Goal: Task Accomplishment & Management: Use online tool/utility

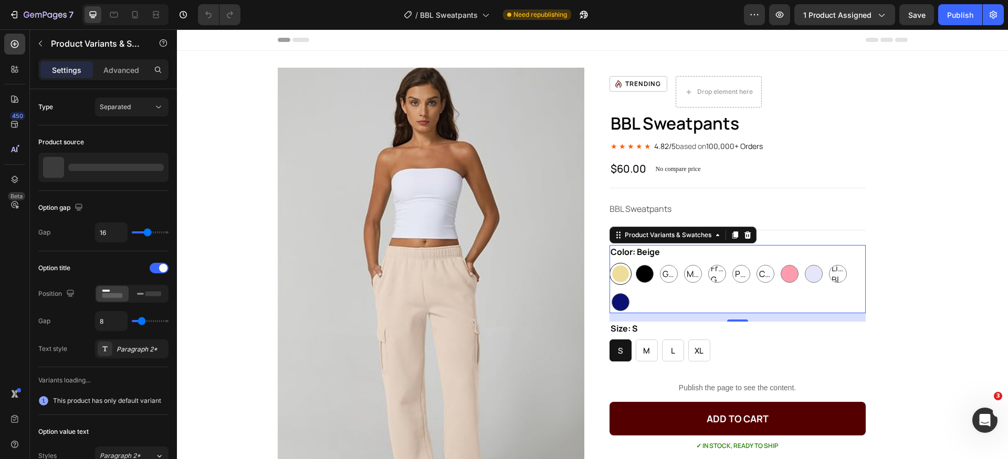
click at [727, 287] on div "Beige Beige Black Black Grey Grey Grey Mushroom Mushroom Mushroom Frosty Green …" at bounding box center [737, 288] width 256 height 50
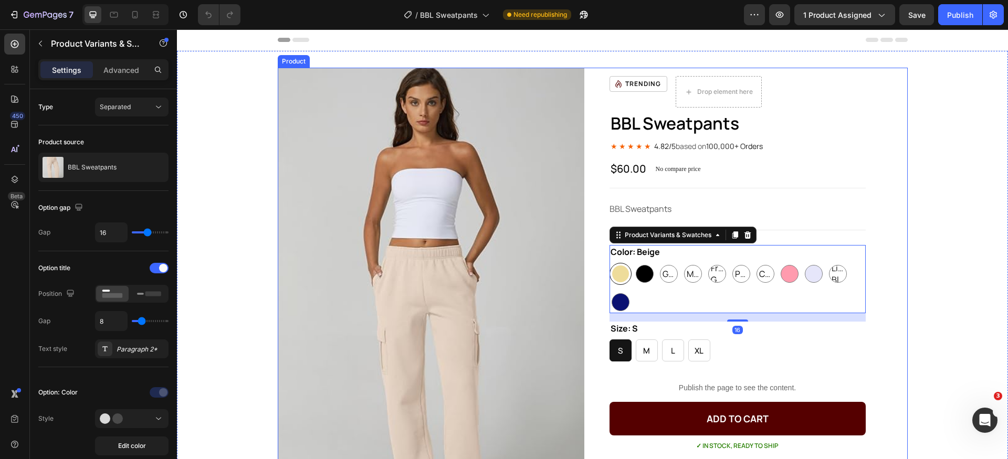
click at [589, 71] on div "BBL Sweatpants Product Title ★ ★ ★ ★ ★ 4.82/5 based on 100,000+ Orders Text Blo…" at bounding box center [593, 356] width 630 height 577
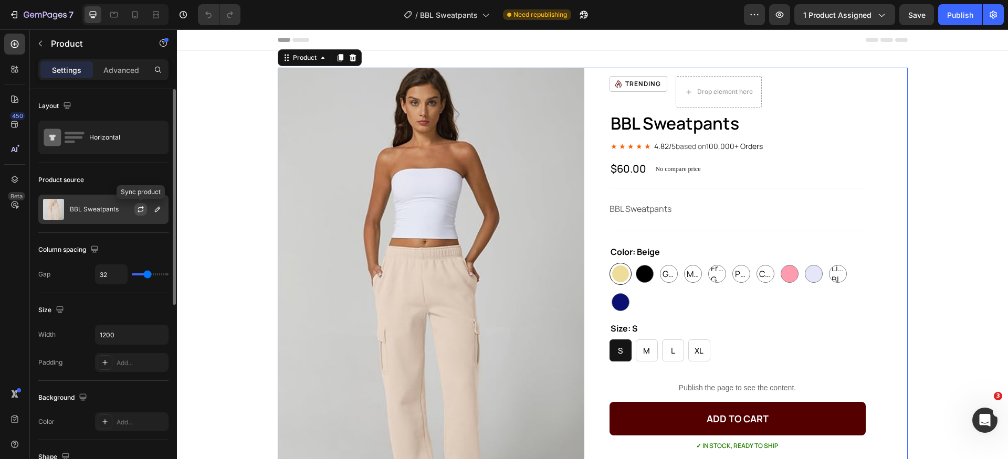
click at [140, 212] on icon "button" at bounding box center [140, 209] width 8 height 8
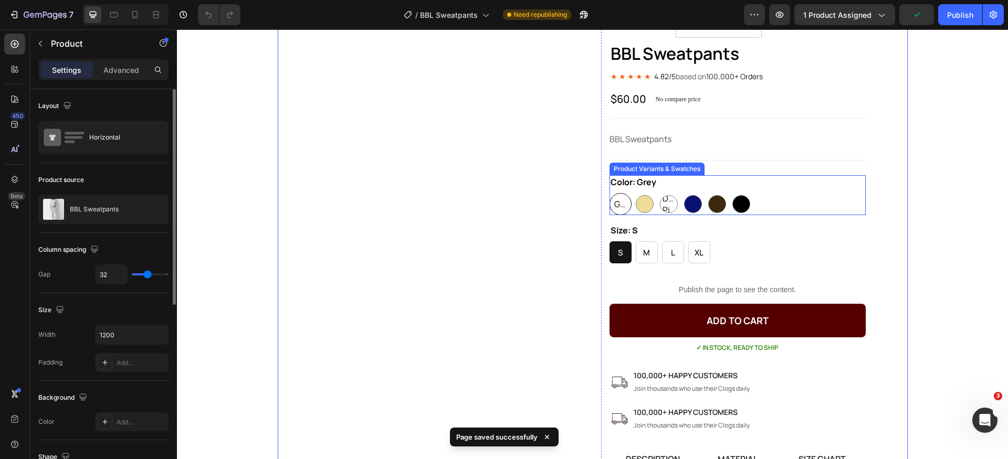
scroll to position [54, 0]
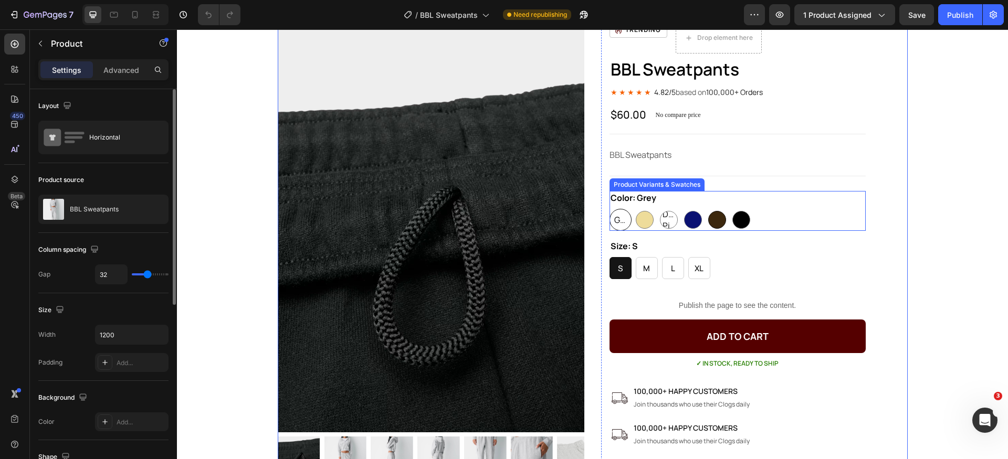
click at [709, 226] on div at bounding box center [717, 220] width 18 height 18
click at [706, 209] on input "[PERSON_NAME]" at bounding box center [705, 208] width 1 height 1
radio input "true"
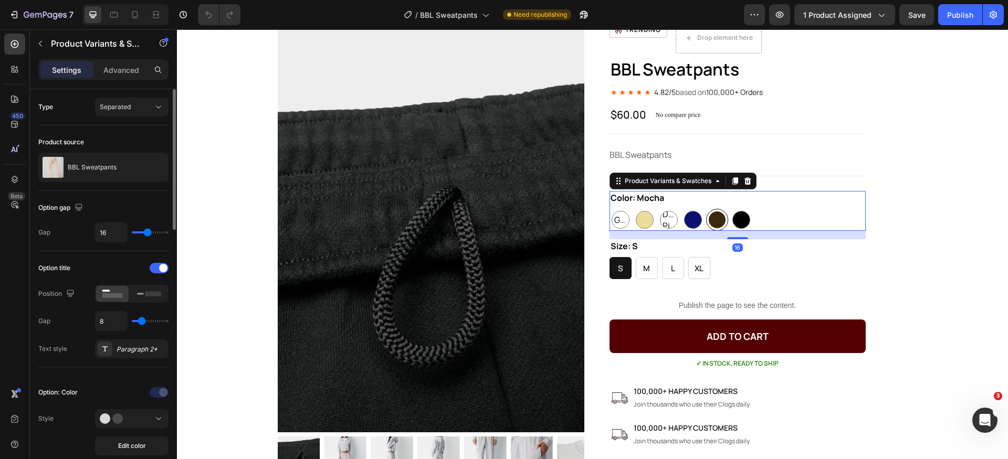
click at [774, 202] on div "Color: Mocha Grey Grey Grey Beige Beige Dusty Pink Dusty Pink Dusty Pink Navy N…" at bounding box center [737, 211] width 256 height 40
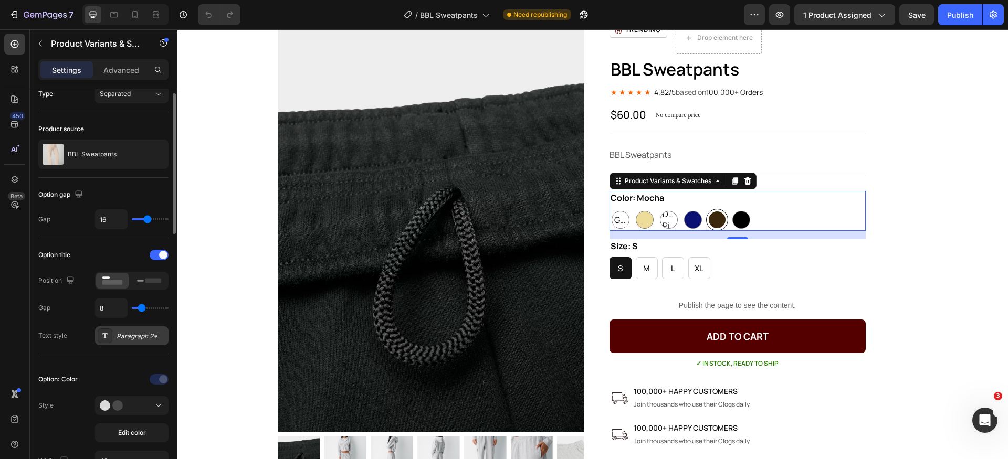
scroll to position [143, 0]
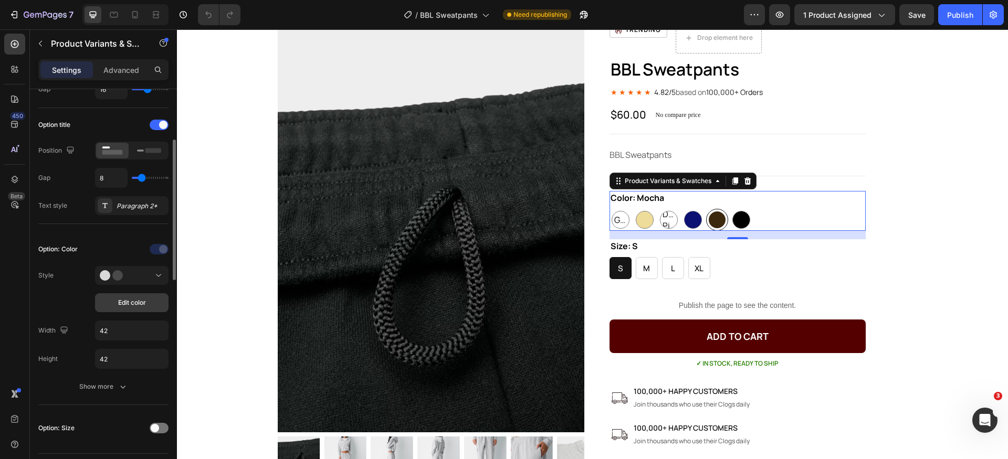
click at [133, 301] on span "Edit color" at bounding box center [132, 302] width 28 height 9
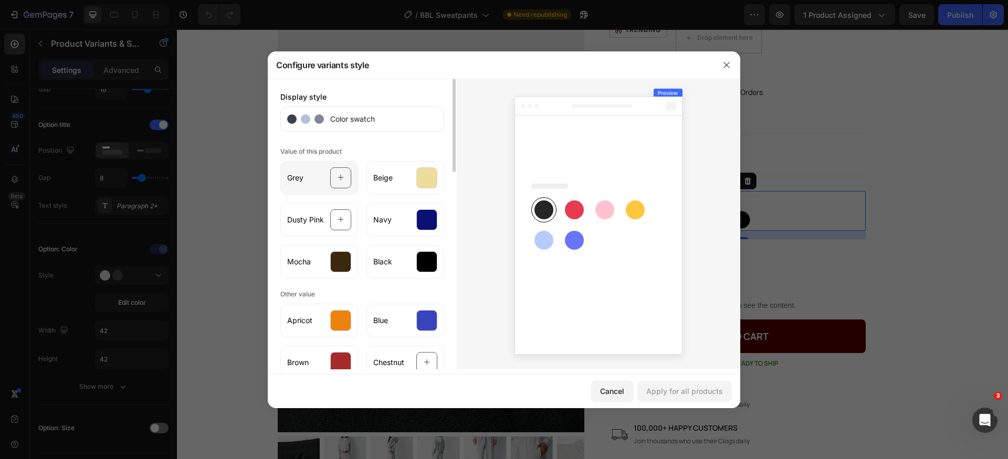
click at [345, 175] on div at bounding box center [340, 177] width 21 height 21
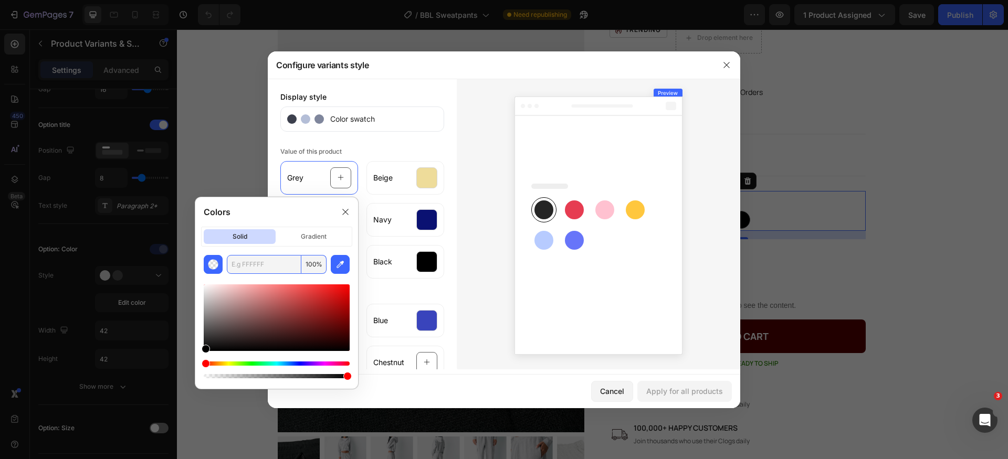
click at [268, 258] on input "text" at bounding box center [264, 264] width 75 height 19
paste input "#dedfdc"
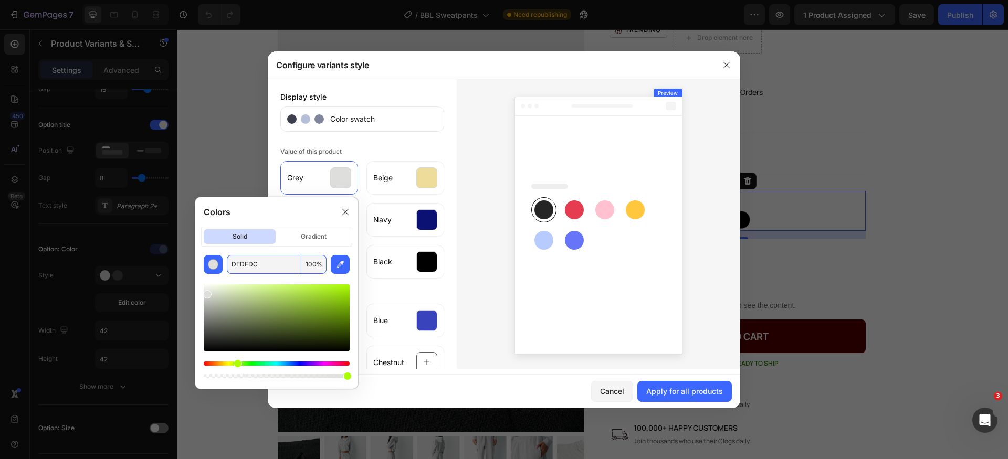
type input "DEDFDC"
click at [283, 207] on div "Colors" at bounding box center [276, 211] width 163 height 29
click at [382, 153] on div "Value of this product Grey Beige Dusty Pink Navy Mocha Black" at bounding box center [362, 211] width 164 height 134
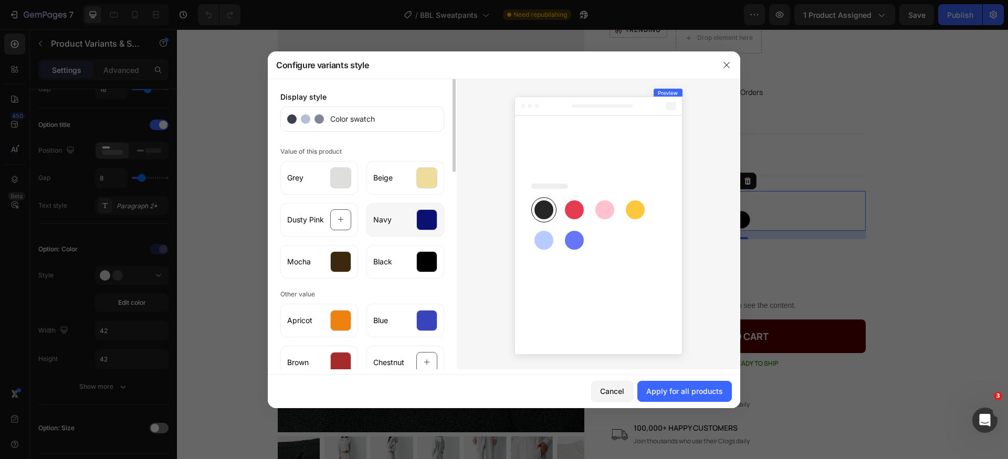
click at [428, 224] on div at bounding box center [426, 219] width 21 height 21
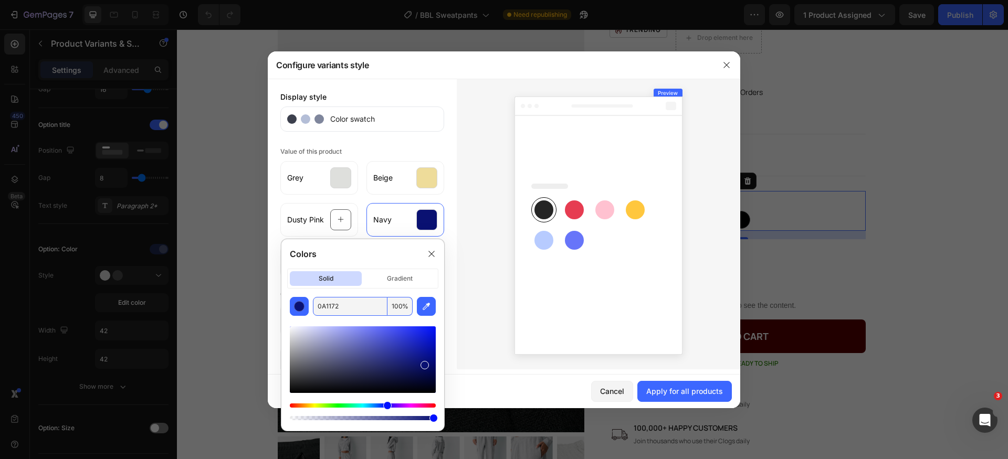
click at [370, 304] on input "0A1172" at bounding box center [350, 306] width 75 height 19
paste input "#324065"
type input "324065"
click at [395, 248] on div "Colors" at bounding box center [362, 253] width 163 height 29
click at [430, 255] on icon at bounding box center [431, 254] width 6 height 6
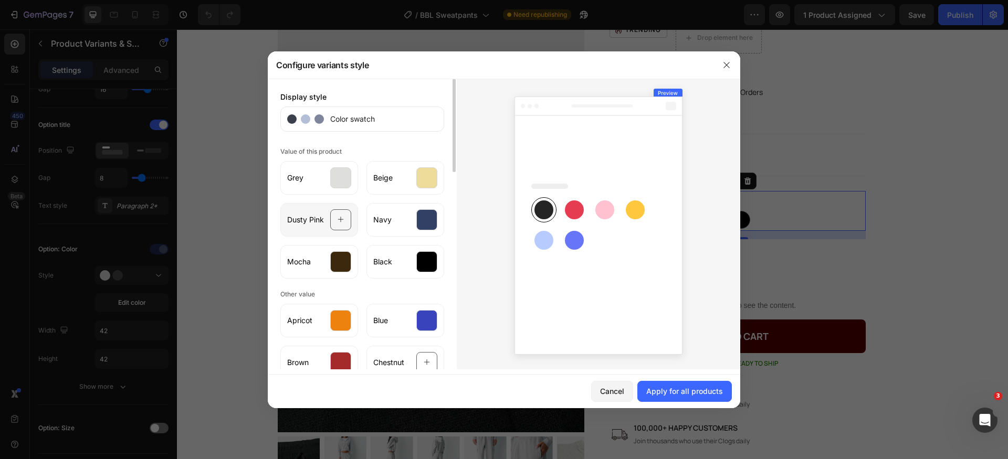
click at [338, 225] on icon at bounding box center [341, 220] width 7 height 20
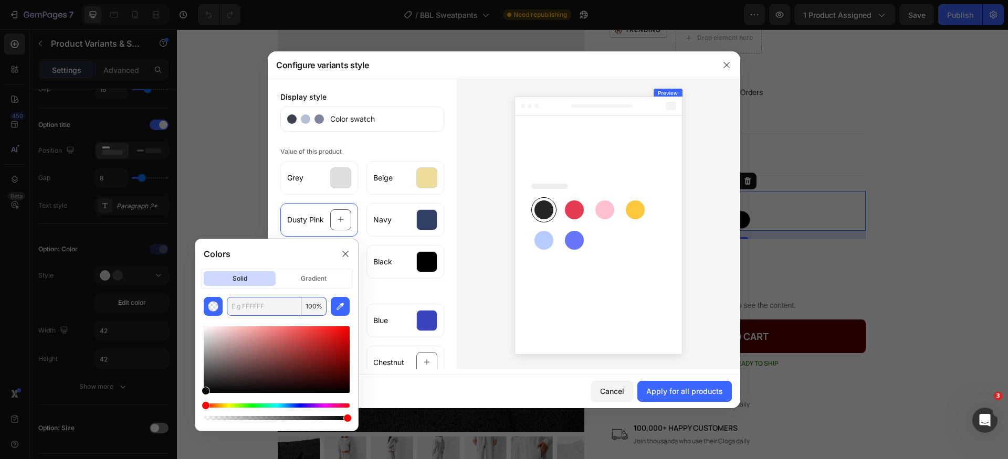
click at [281, 308] on input "text" at bounding box center [264, 306] width 75 height 19
paste input "#fae3e2"
type input "FAE3E2"
click at [290, 264] on div "Colors" at bounding box center [276, 253] width 163 height 29
click at [342, 255] on icon at bounding box center [345, 254] width 8 height 8
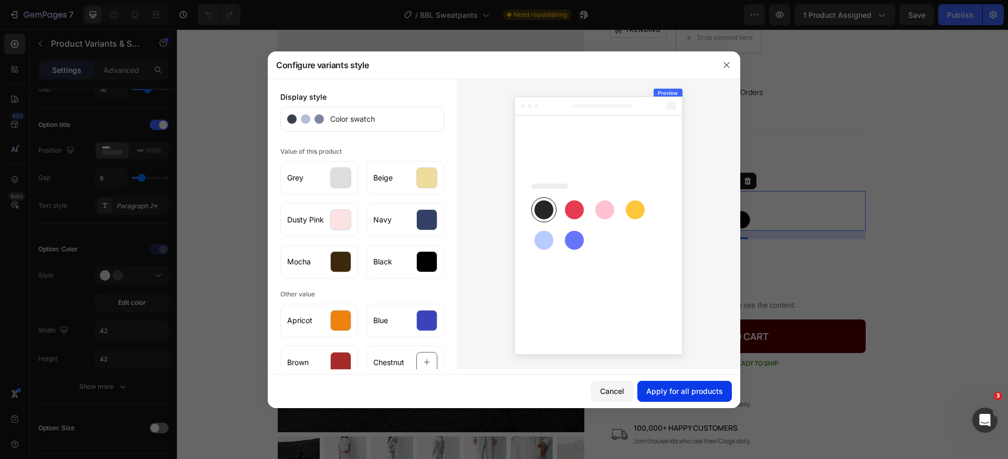
click at [694, 394] on div "Apply for all products" at bounding box center [684, 391] width 77 height 11
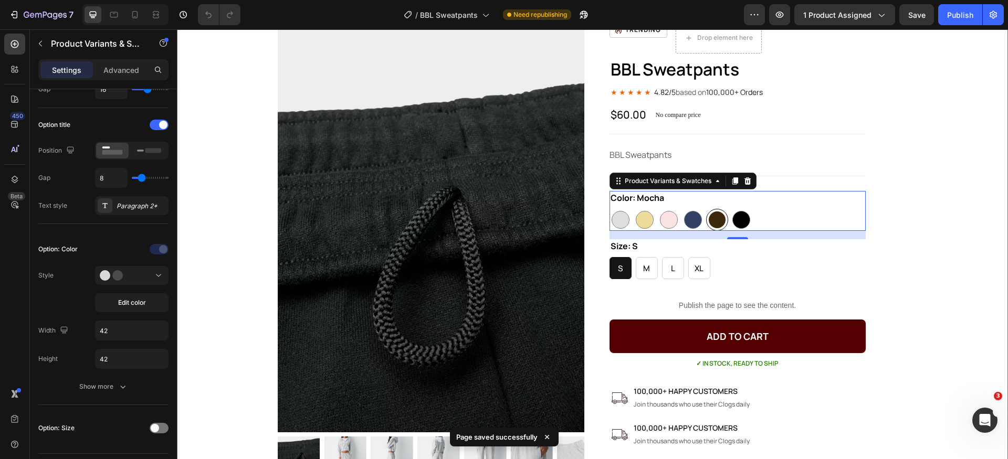
click at [946, 215] on div "BBL Sweatpants Product Title ★ ★ ★ ★ ★ 4.82/5 based on 100,000+ Orders Text Blo…" at bounding box center [592, 288] width 831 height 549
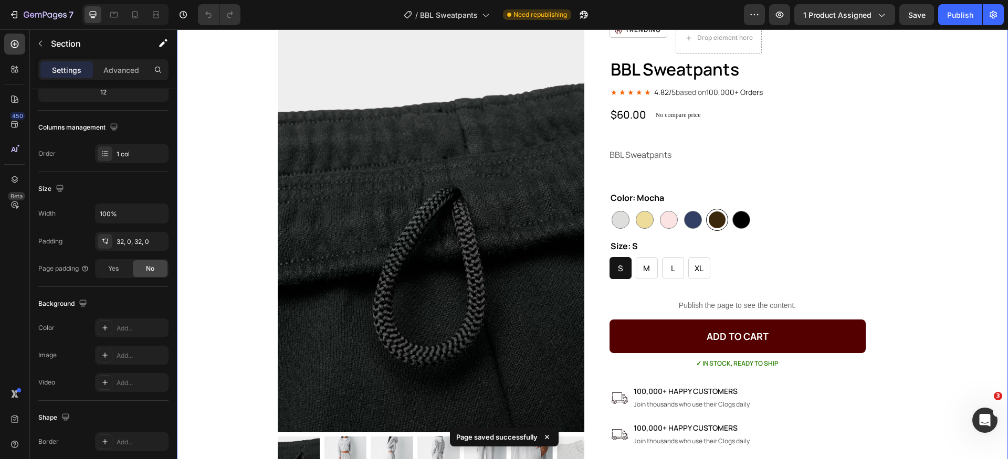
scroll to position [0, 0]
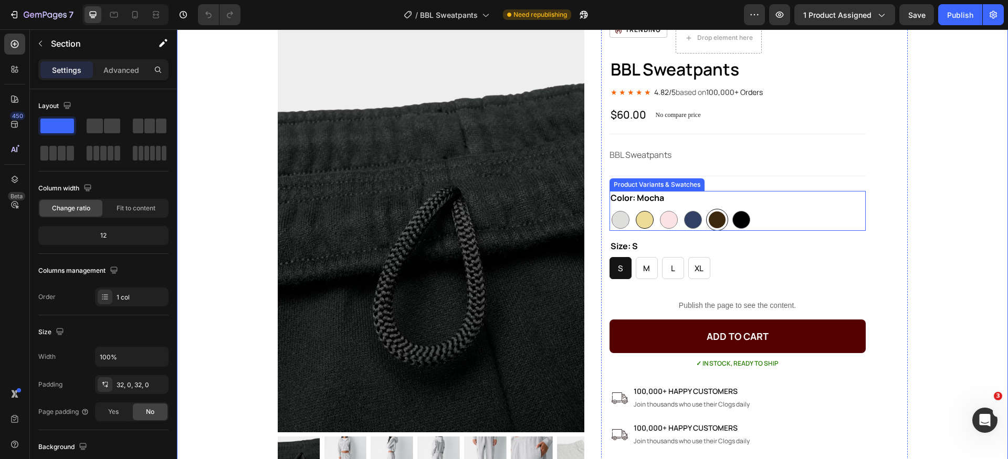
click at [640, 219] on div at bounding box center [645, 220] width 18 height 18
click at [634, 209] on input "Beige Beige" at bounding box center [633, 208] width 1 height 1
radio input "true"
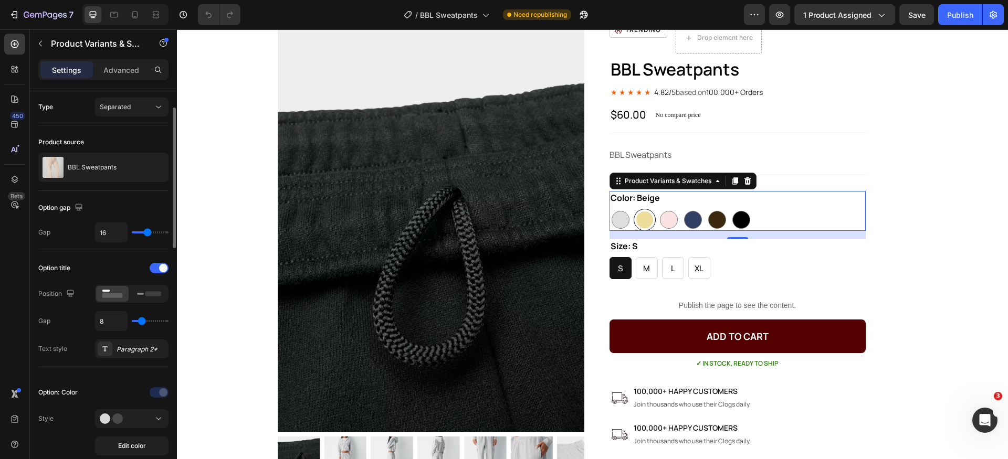
scroll to position [43, 0]
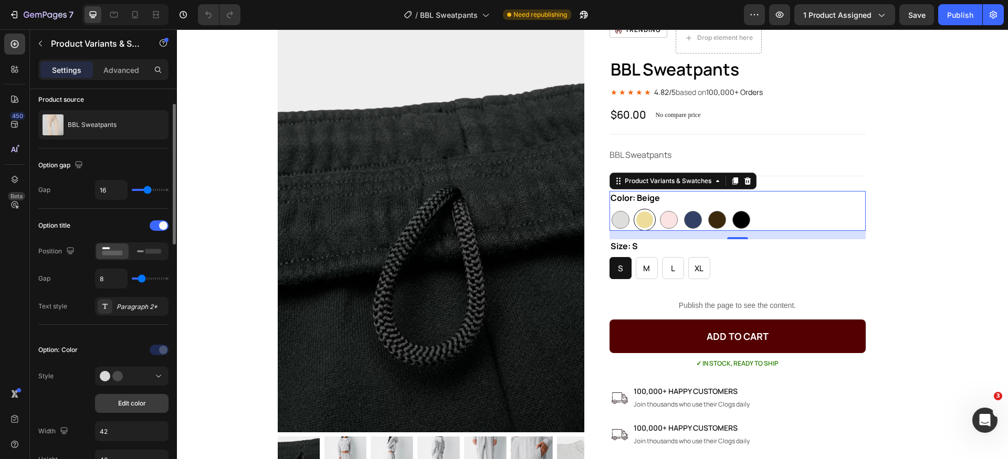
click at [138, 402] on span "Edit color" at bounding box center [132, 403] width 28 height 9
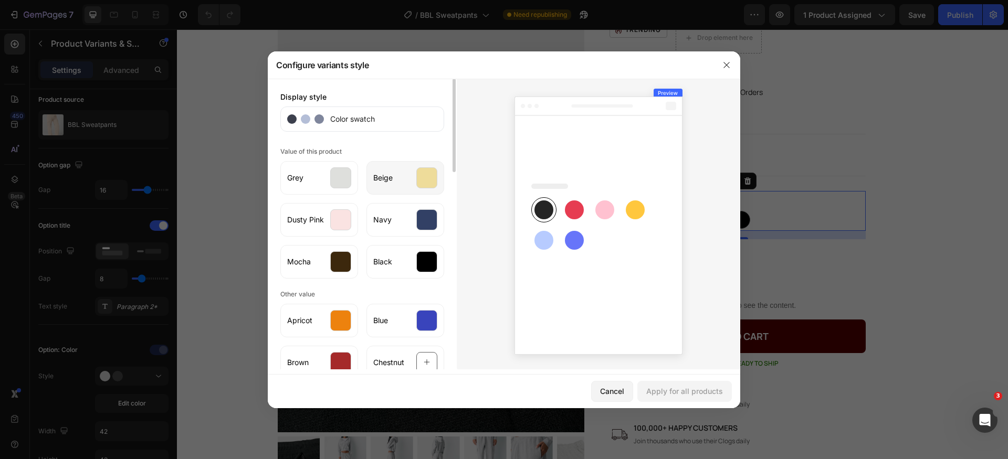
click at [429, 178] on div at bounding box center [426, 177] width 21 height 21
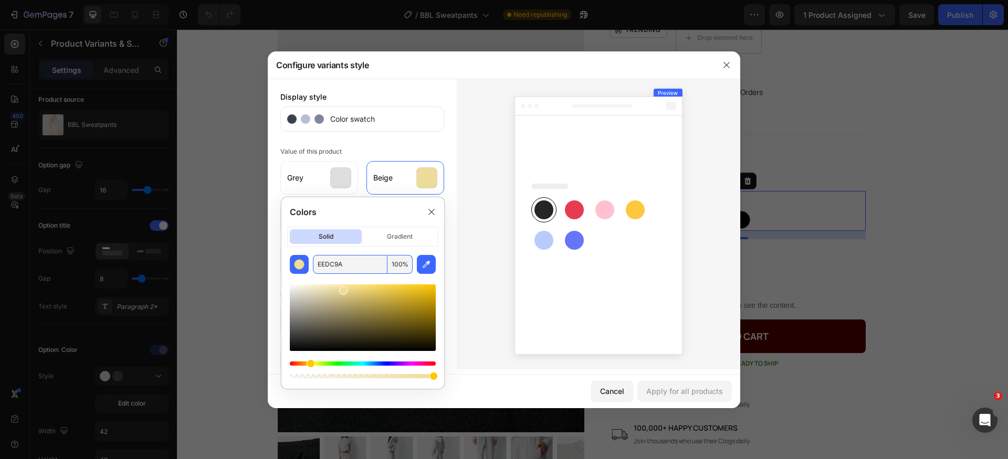
click at [357, 264] on input "EEDC9A" at bounding box center [350, 264] width 75 height 19
paste input "#e6d4c6"
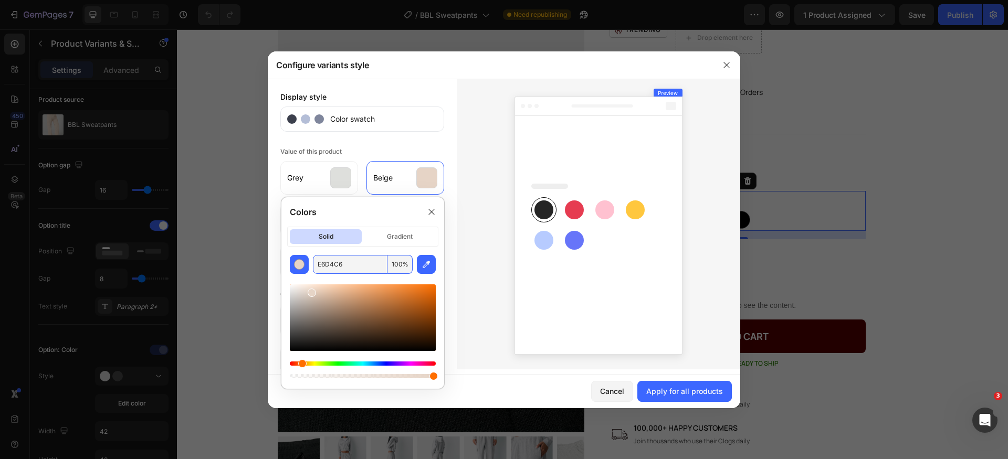
paste input "#e6d4c"
type input "E6D4C6"
click at [396, 201] on div "Colors" at bounding box center [362, 211] width 163 height 29
click at [432, 213] on icon at bounding box center [431, 212] width 8 height 8
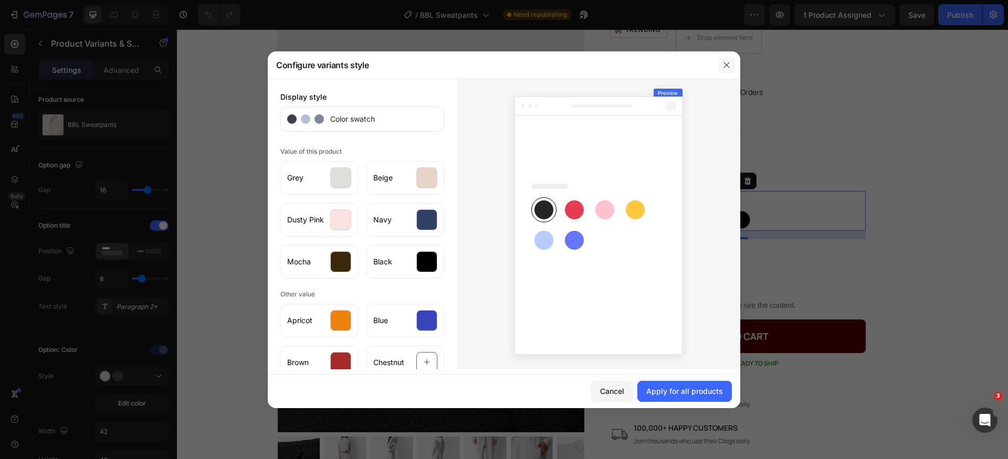
click at [721, 61] on button "button" at bounding box center [726, 65] width 17 height 17
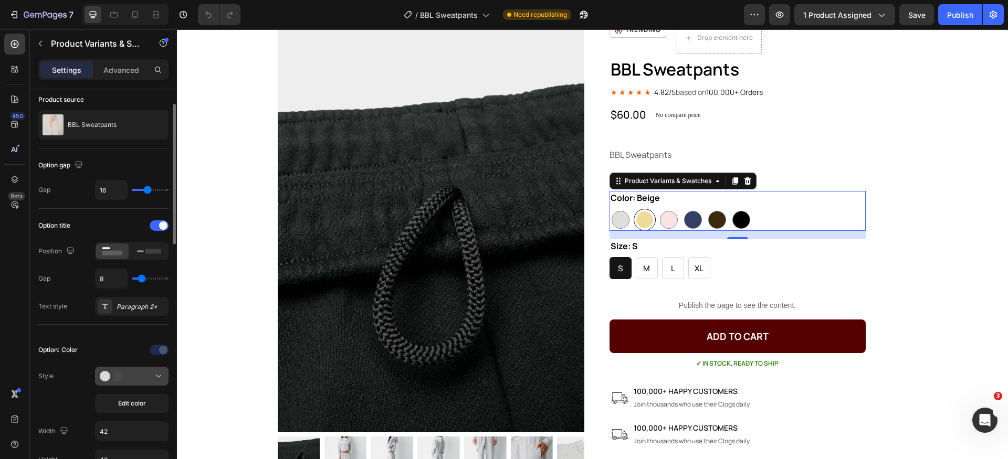
click at [129, 372] on icon at bounding box center [115, 376] width 31 height 10
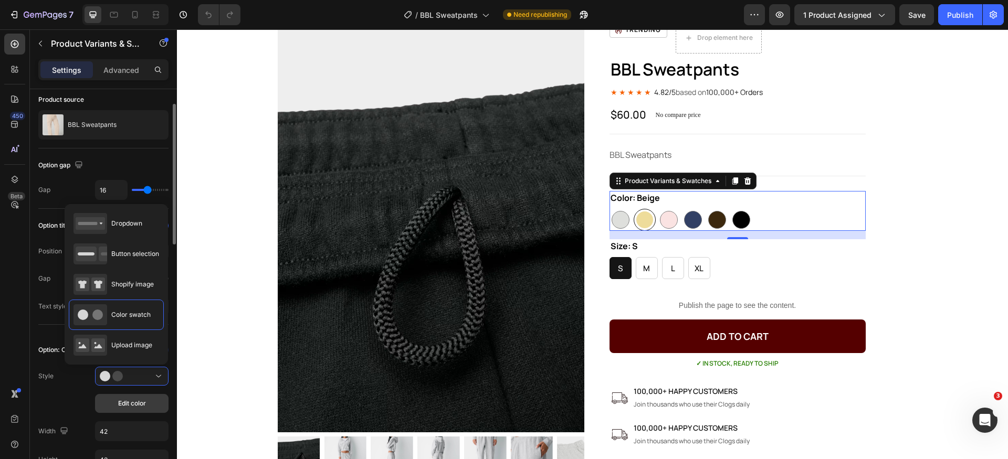
click at [124, 399] on span "Edit color" at bounding box center [132, 403] width 28 height 9
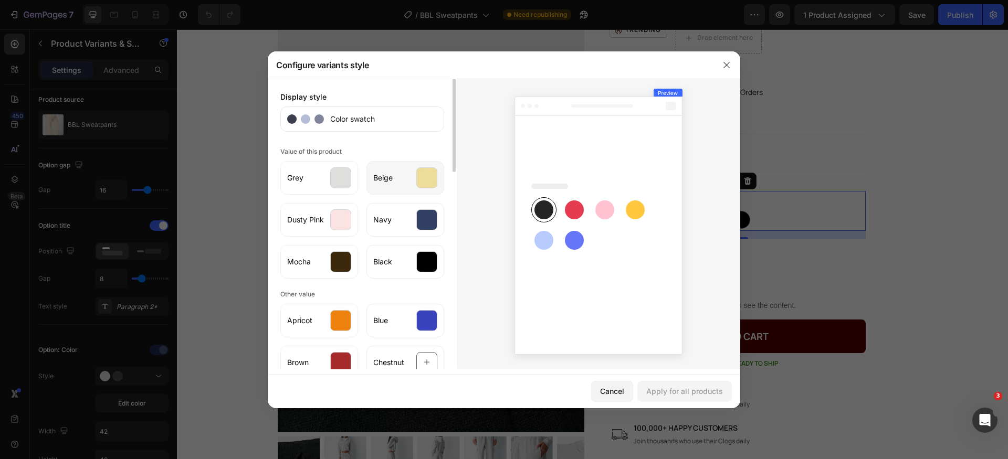
click at [426, 179] on div at bounding box center [426, 177] width 21 height 21
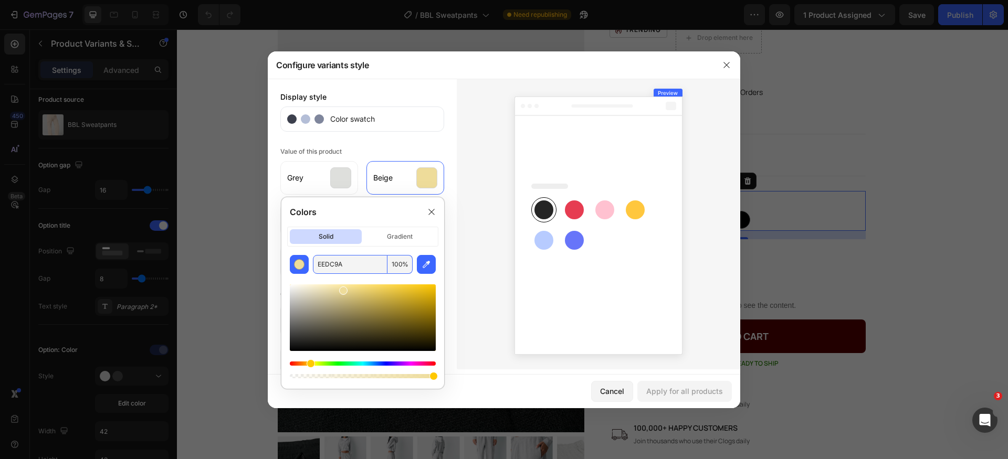
click at [355, 258] on input "EEDC9A" at bounding box center [350, 264] width 75 height 19
paste input "#e6d4c6"
paste input "text"
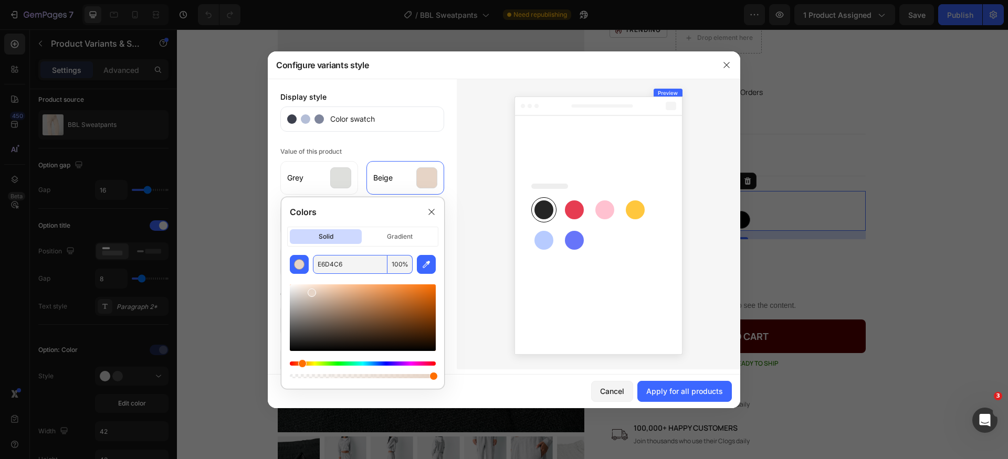
type input "E6D4C6"
click at [377, 208] on div "Colors" at bounding box center [362, 211] width 163 height 29
click at [675, 388] on div "Apply for all products" at bounding box center [684, 391] width 77 height 11
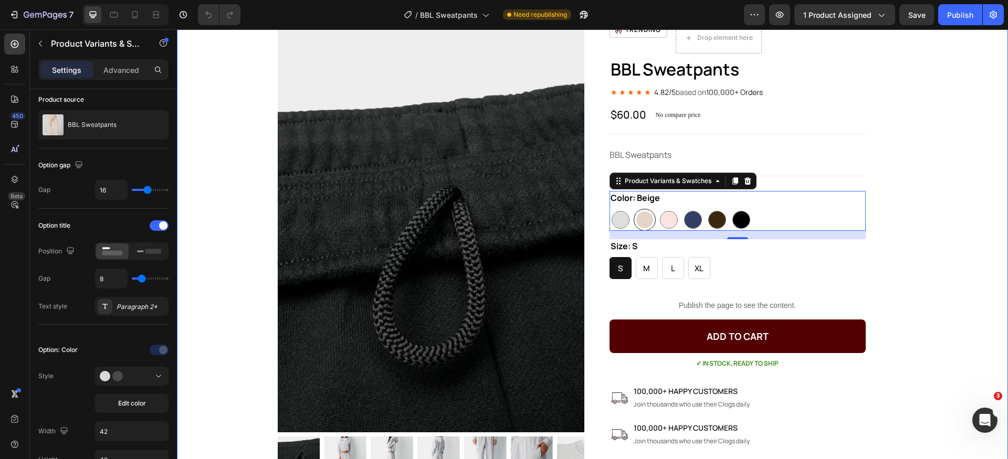
click at [965, 188] on div "BBL Sweatpants Product Title ★ ★ ★ ★ ★ 4.82/5 based on 100,000+ Orders Text Blo…" at bounding box center [592, 288] width 831 height 549
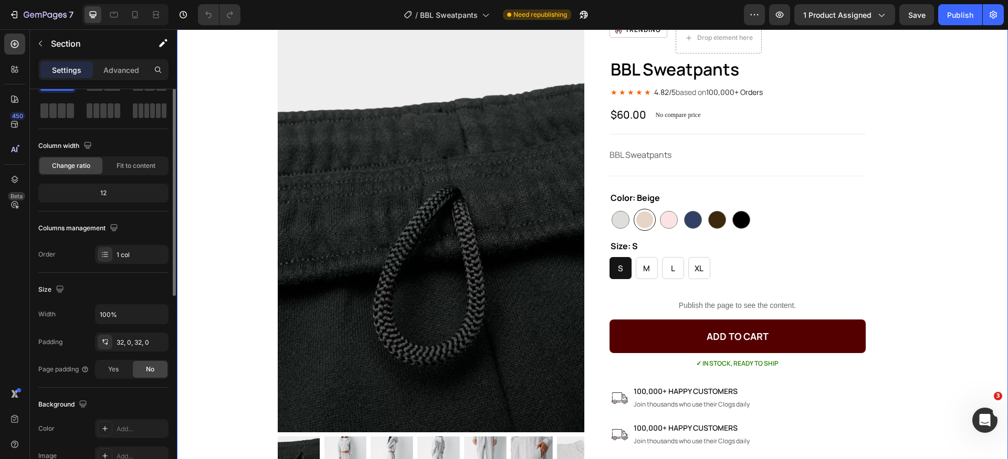
scroll to position [0, 0]
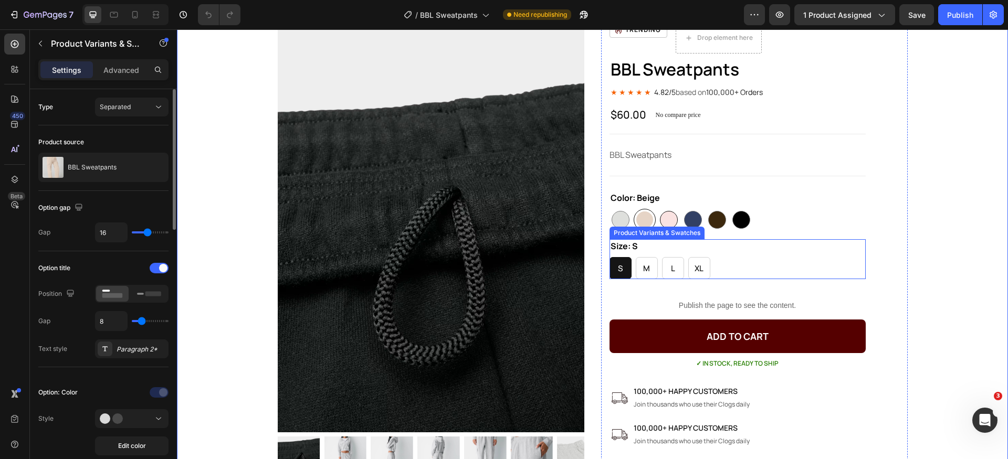
click at [669, 222] on div at bounding box center [669, 220] width 18 height 18
click at [658, 209] on input "Dusty Pink Dusty Pink" at bounding box center [657, 208] width 1 height 1
radio input "true"
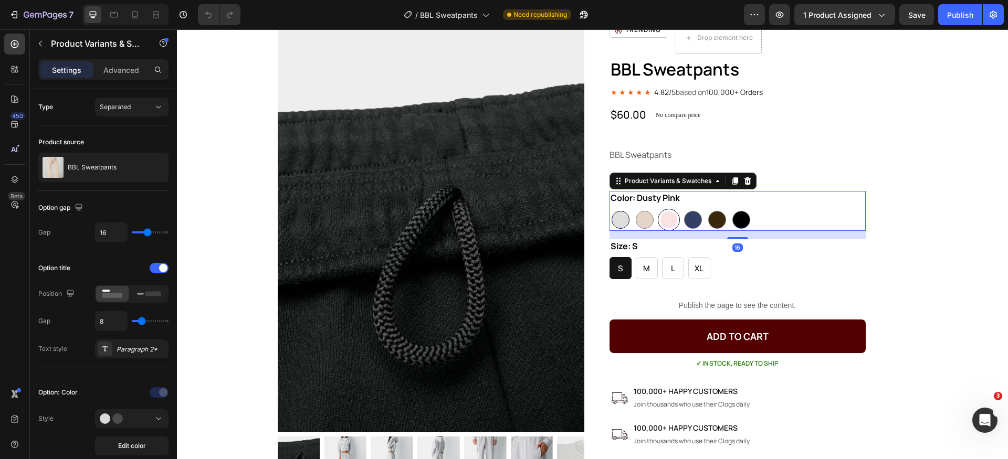
click at [614, 220] on div at bounding box center [621, 220] width 18 height 18
click at [609, 209] on input "Grey Grey" at bounding box center [609, 208] width 1 height 1
radio input "true"
click at [636, 218] on div at bounding box center [645, 220] width 18 height 18
click at [634, 209] on input "Beige Beige" at bounding box center [633, 208] width 1 height 1
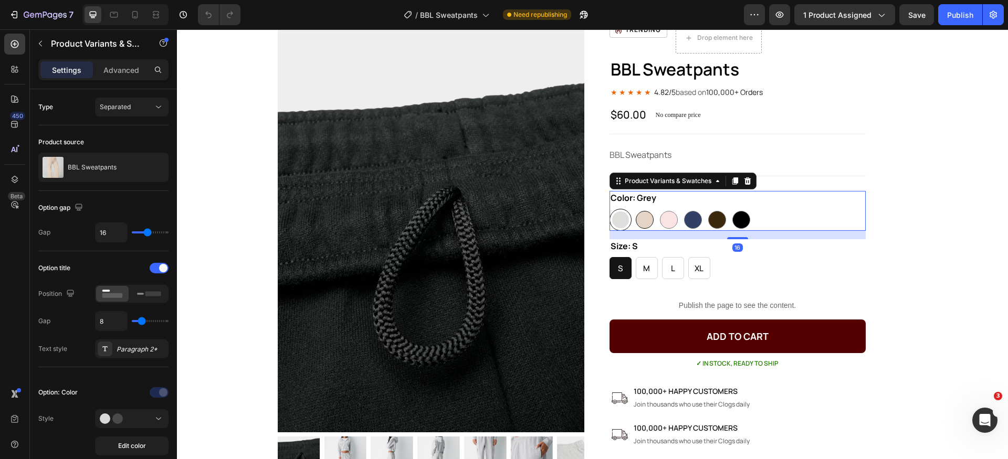
radio input "true"
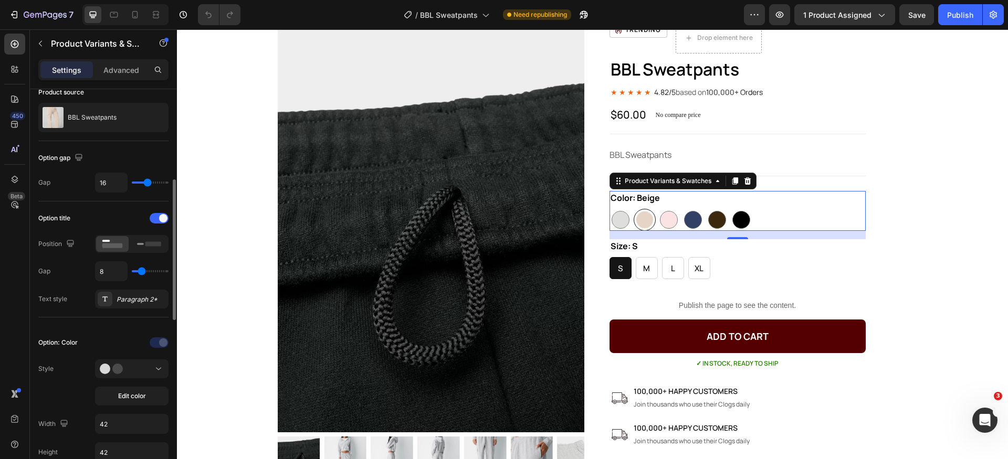
scroll to position [104, 0]
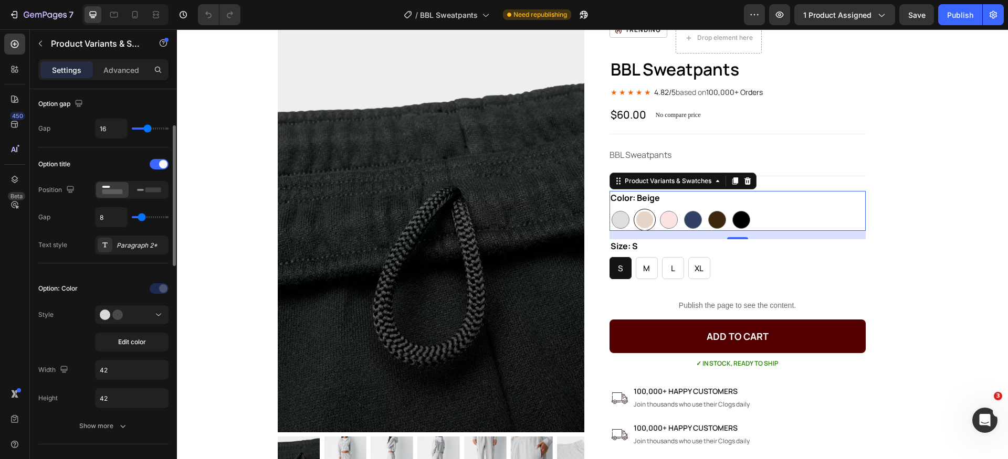
click at [144, 353] on div "Option: Color Style Edit color Width 42 Height 42 Show more" at bounding box center [103, 357] width 130 height 155
click at [133, 349] on button "Edit color" at bounding box center [131, 342] width 73 height 19
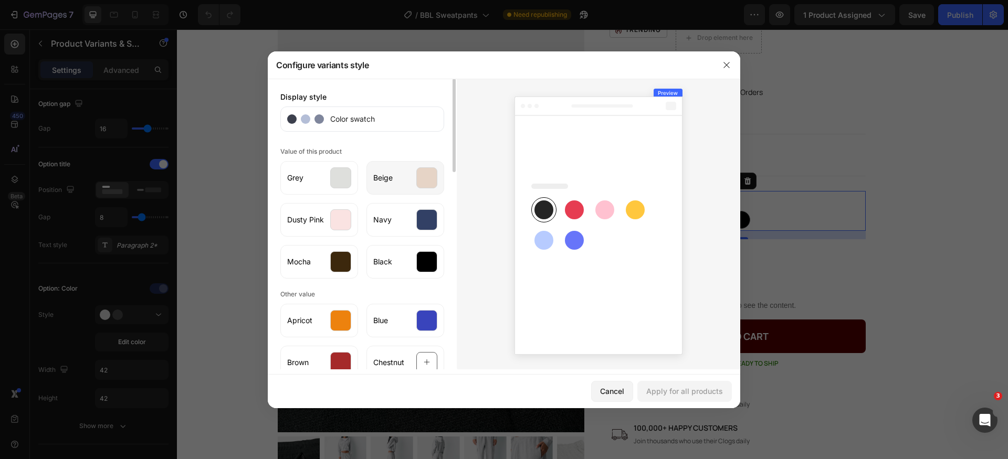
click at [439, 178] on div "Beige" at bounding box center [405, 178] width 78 height 34
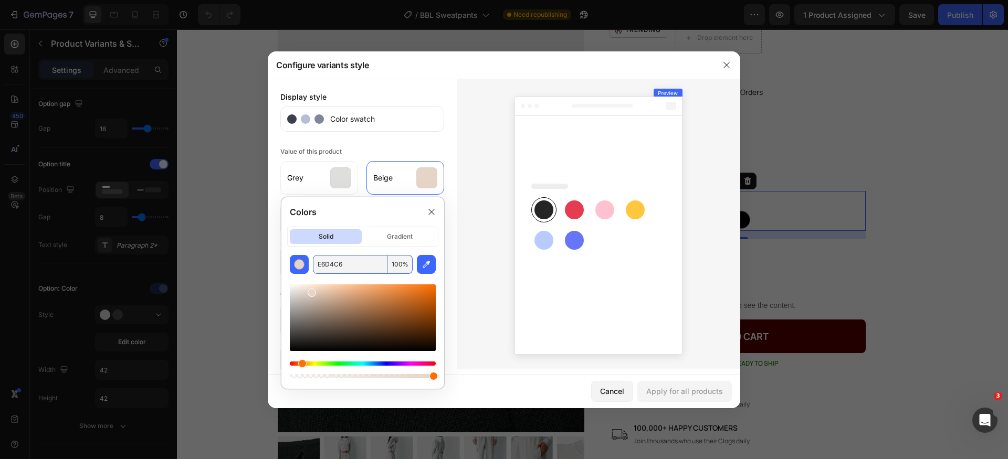
click at [355, 264] on input "E6D4C6" at bounding box center [350, 264] width 75 height 19
paste input "#fbe7c5"
type input "FBE7C5"
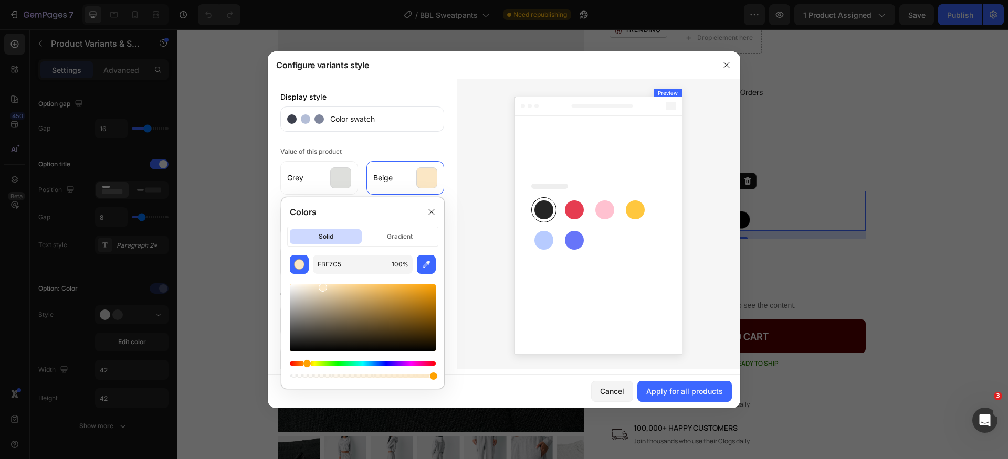
click at [387, 204] on div "Colors" at bounding box center [362, 211] width 163 height 29
click at [428, 210] on icon at bounding box center [431, 212] width 8 height 8
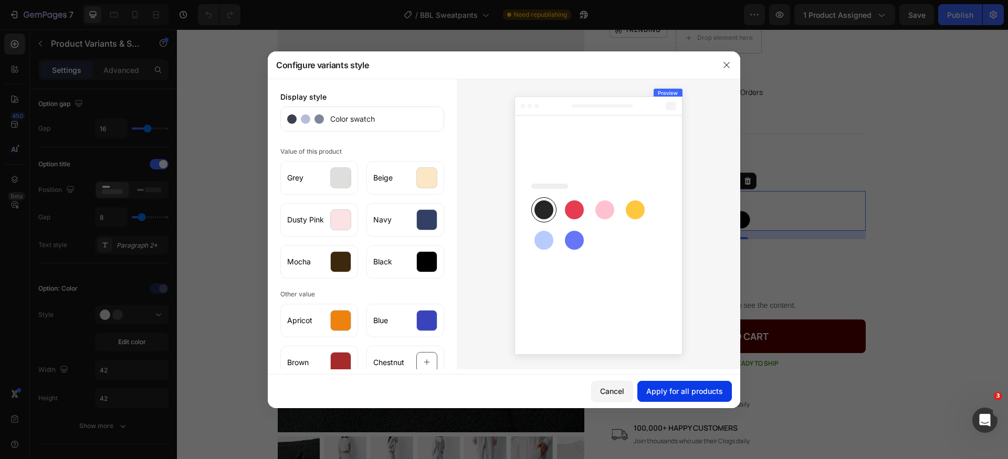
click at [672, 385] on button "Apply for all products" at bounding box center [684, 391] width 94 height 21
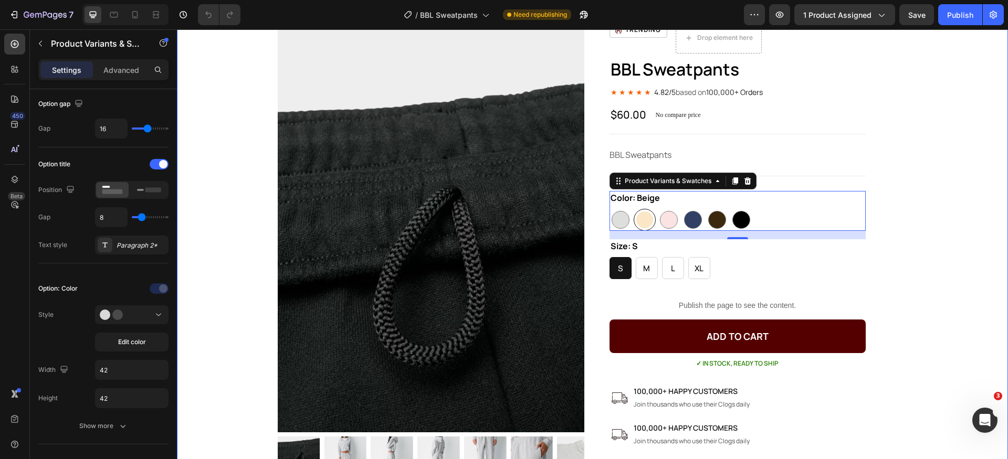
click at [910, 234] on div "BBL Sweatpants Product Title ★ ★ ★ ★ ★ 4.82/5 based on 100,000+ Orders Text Blo…" at bounding box center [592, 288] width 831 height 549
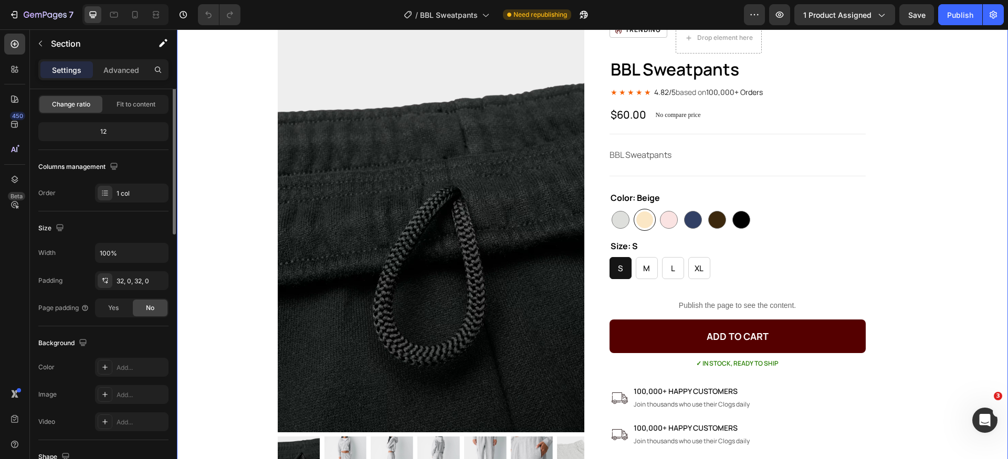
scroll to position [0, 0]
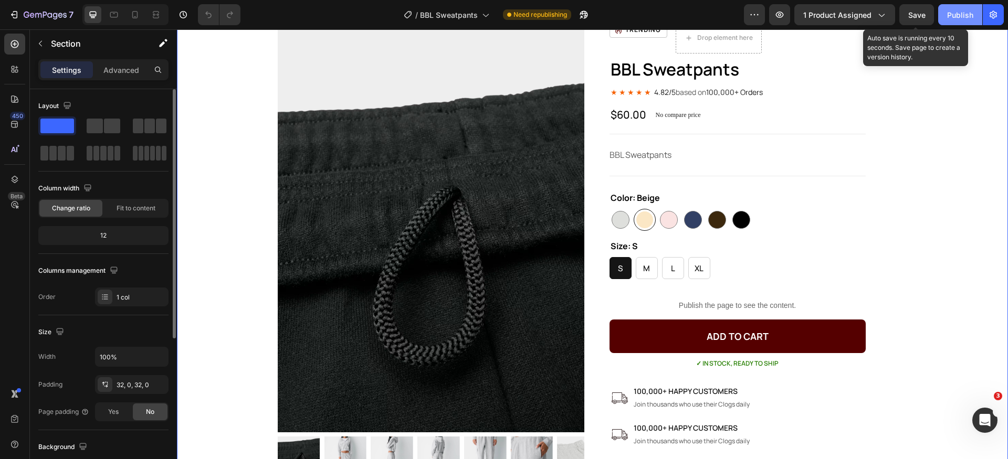
drag, startPoint x: 912, startPoint y: 15, endPoint x: 945, endPoint y: 16, distance: 33.1
click at [920, 16] on span "Save" at bounding box center [916, 14] width 17 height 9
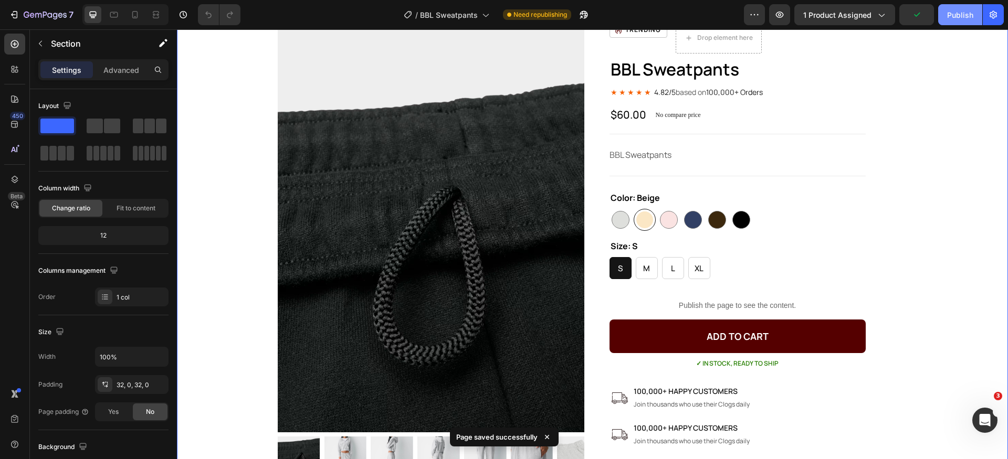
click at [957, 15] on div "Publish" at bounding box center [960, 14] width 26 height 11
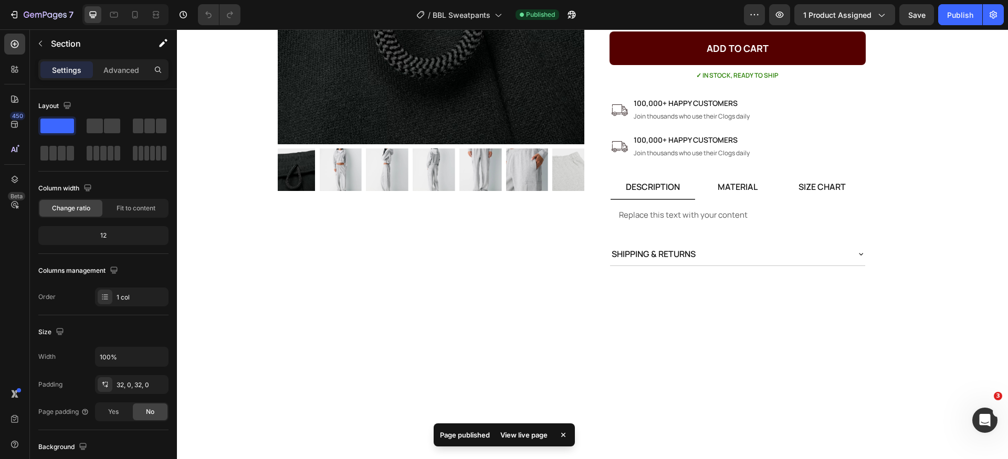
scroll to position [120, 0]
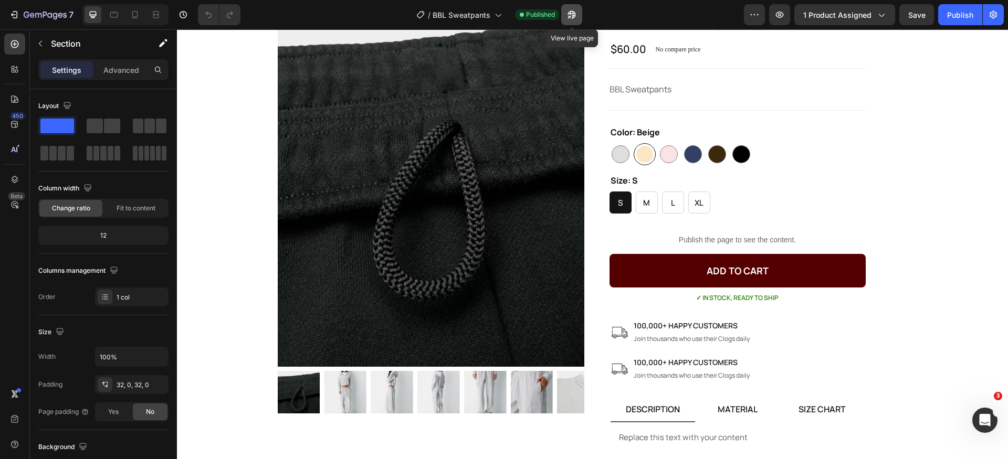
click at [576, 12] on icon "button" at bounding box center [571, 14] width 10 height 10
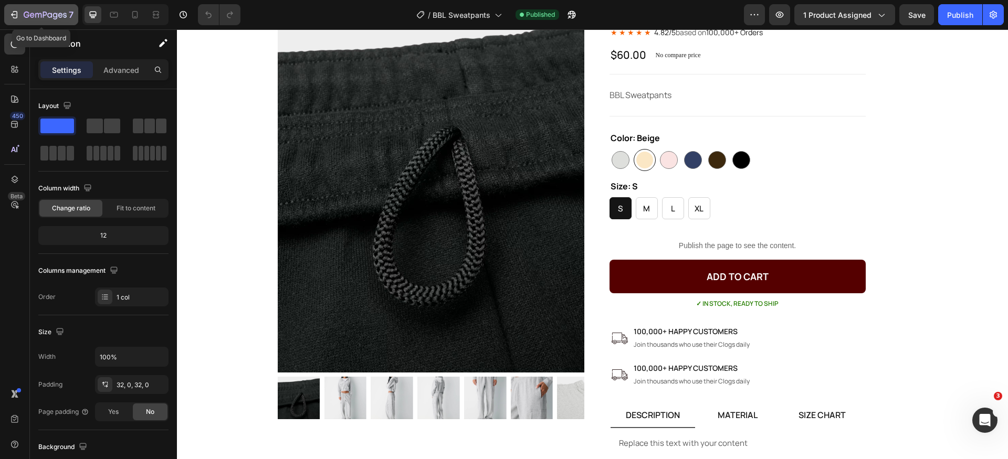
click at [27, 20] on div "7" at bounding box center [49, 14] width 50 height 13
